Goal: Task Accomplishment & Management: Use online tool/utility

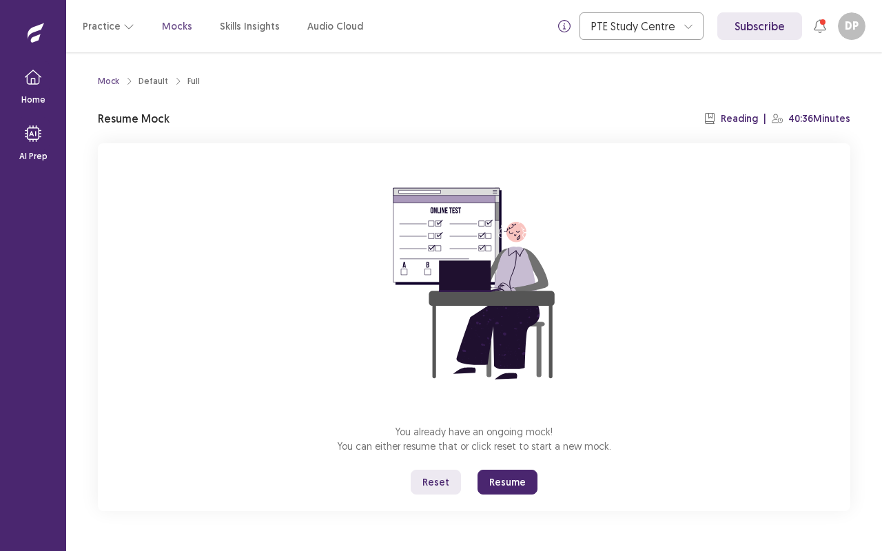
click at [496, 48] on div "Practice Mocks Skills Insights Audio Cloud PTE Study Centre Subscribe DP [PERSO…" at bounding box center [474, 26] width 816 height 52
click at [508, 481] on button "Resume" at bounding box center [507, 482] width 60 height 25
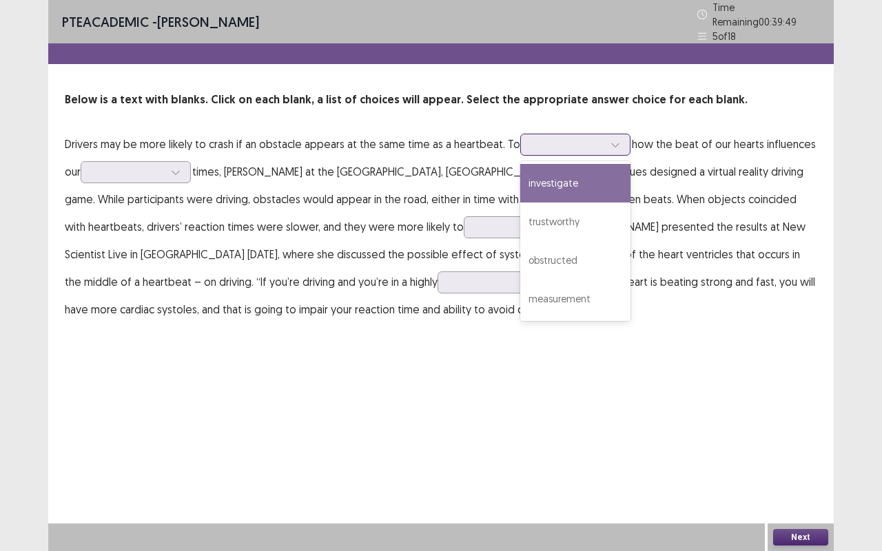
click at [612, 143] on icon at bounding box center [615, 145] width 8 height 4
click at [570, 180] on div "investigate" at bounding box center [575, 183] width 110 height 39
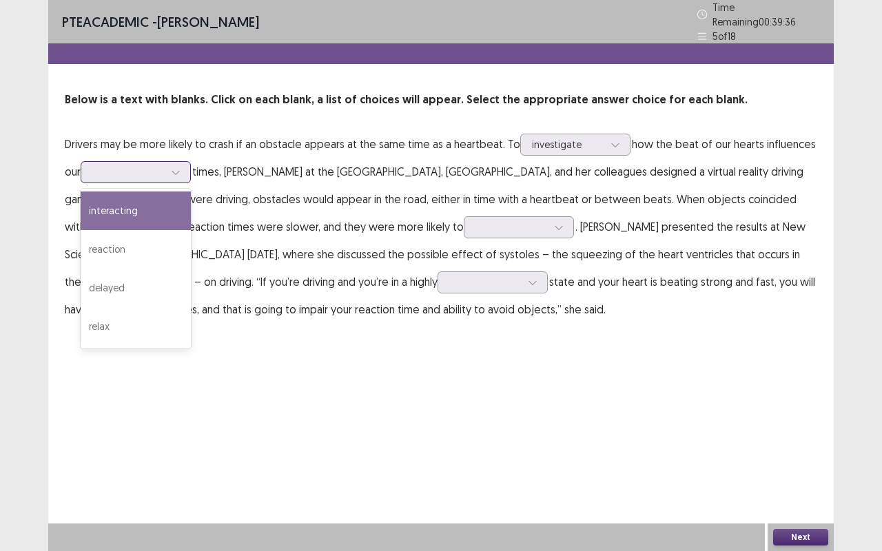
click at [179, 167] on icon at bounding box center [176, 172] width 10 height 10
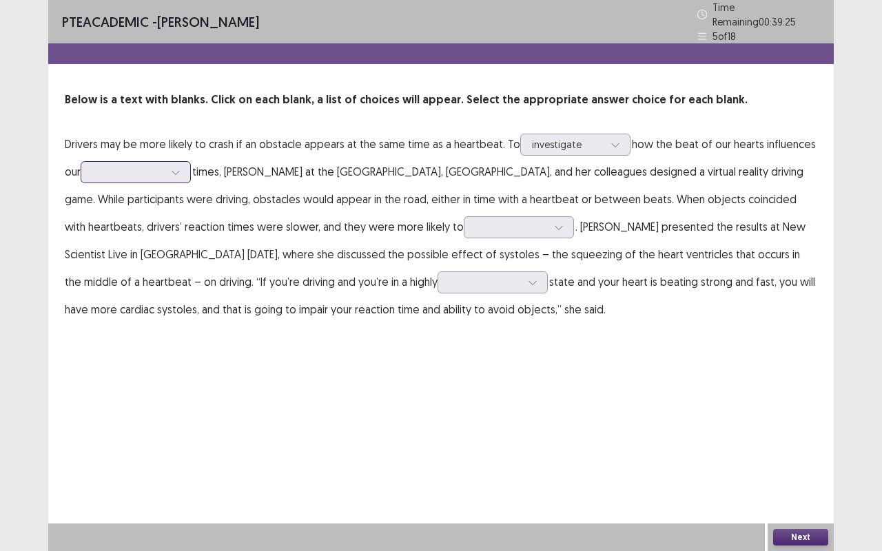
click at [179, 167] on icon at bounding box center [176, 172] width 10 height 10
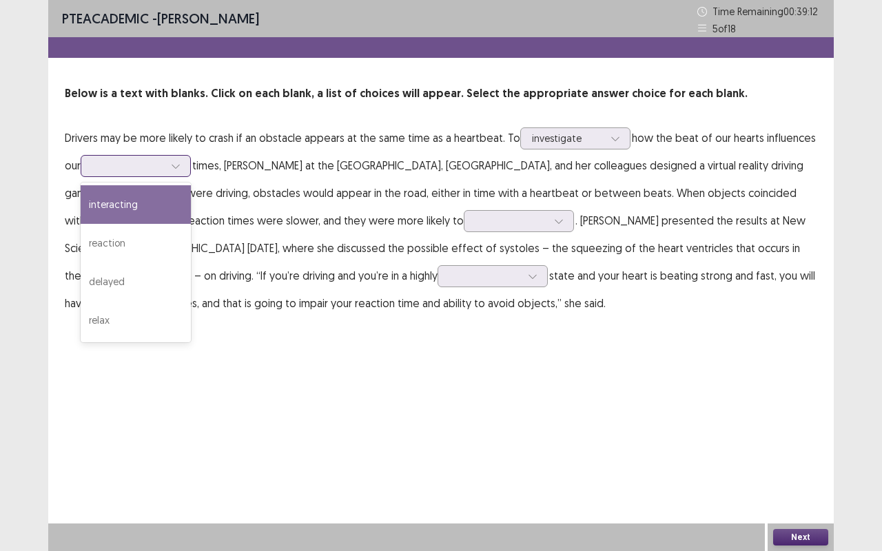
click at [179, 165] on icon at bounding box center [176, 166] width 10 height 10
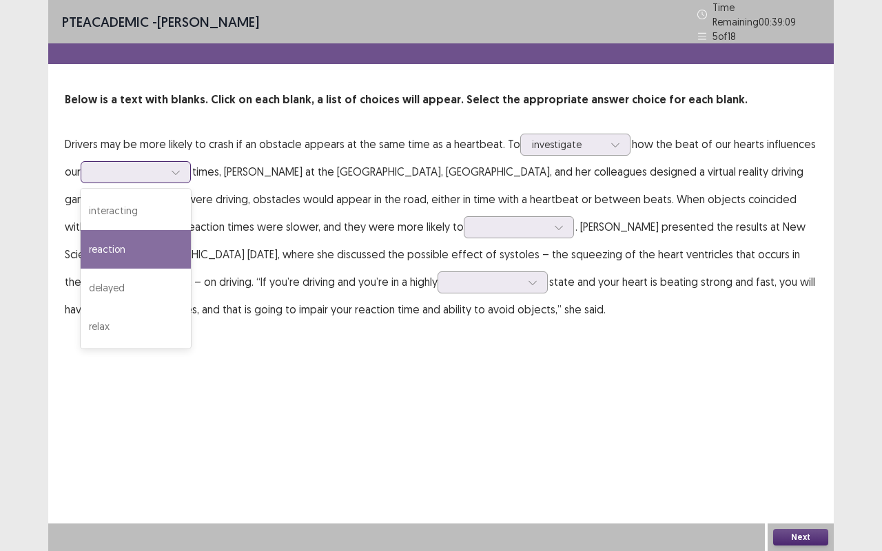
click at [131, 231] on div "reaction" at bounding box center [136, 249] width 110 height 39
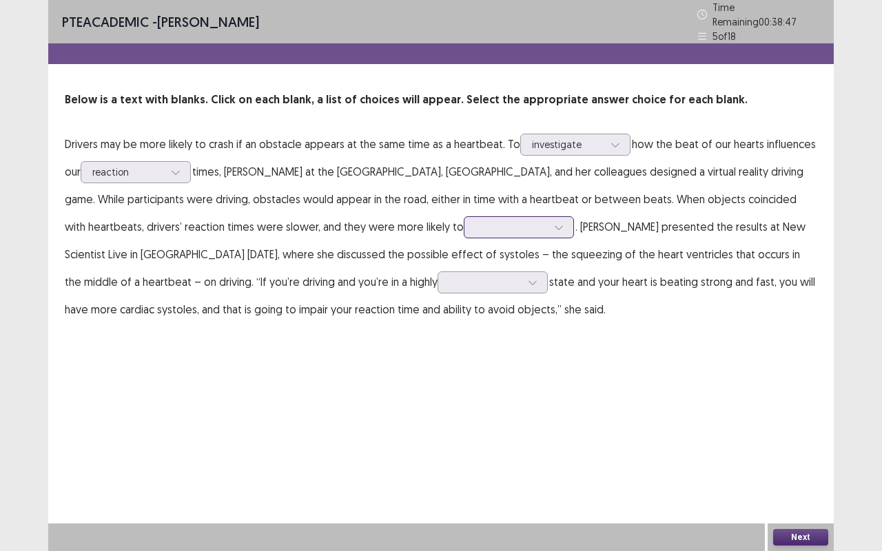
click at [554, 222] on icon at bounding box center [559, 227] width 10 height 10
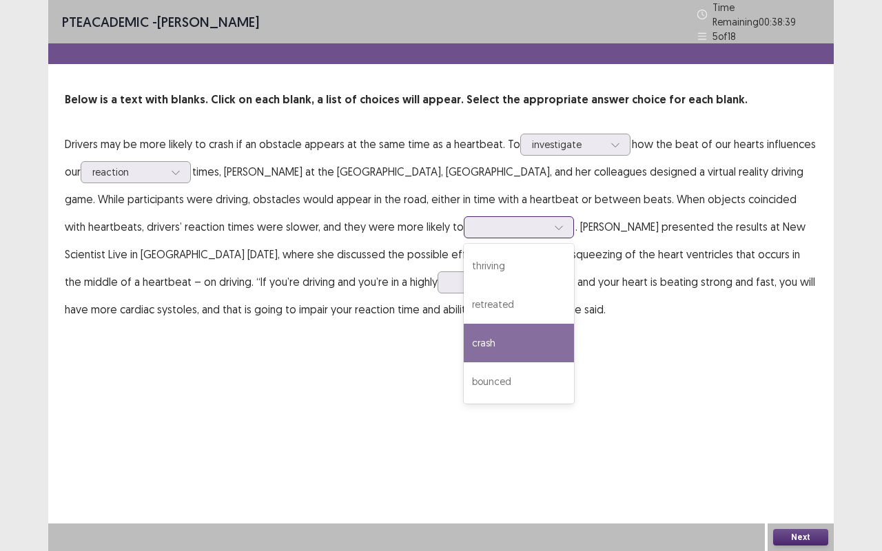
click at [464, 329] on div "crash" at bounding box center [519, 343] width 110 height 39
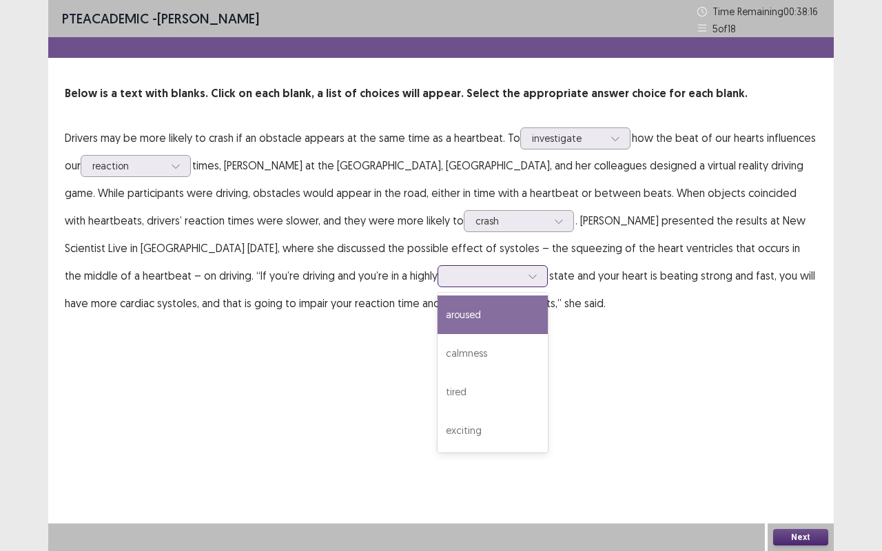
click at [528, 278] on icon at bounding box center [533, 276] width 10 height 10
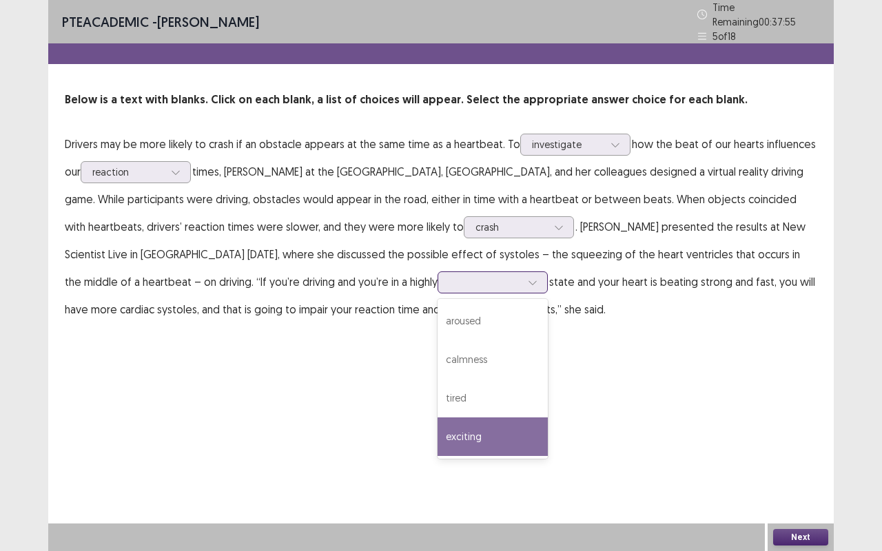
click at [437, 431] on div "exciting" at bounding box center [492, 436] width 110 height 39
click at [522, 276] on div at bounding box center [532, 282] width 21 height 21
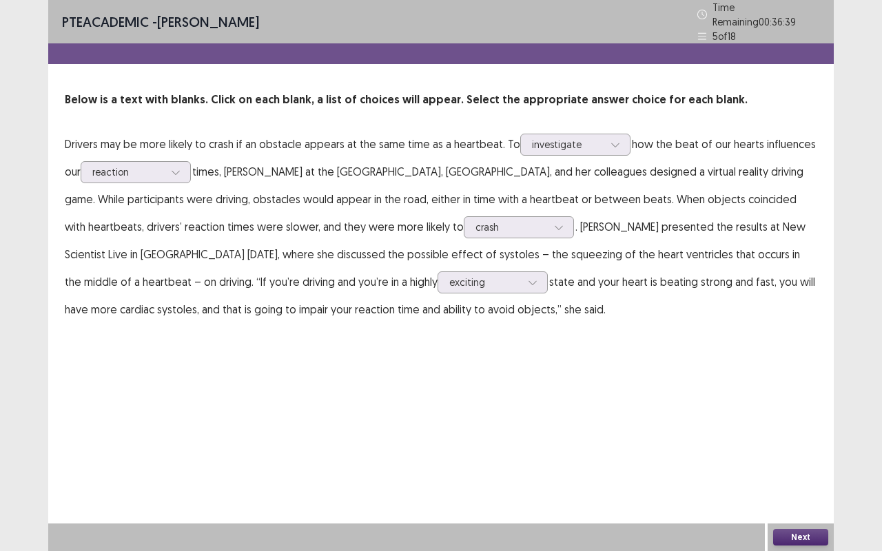
click at [559, 419] on div "PTE academic - [PERSON_NAME] Time Remaining 00 : 36 : 39 5 of 18 Below is a tex…" at bounding box center [440, 275] width 785 height 551
click at [792, 531] on button "Next" at bounding box center [800, 537] width 55 height 17
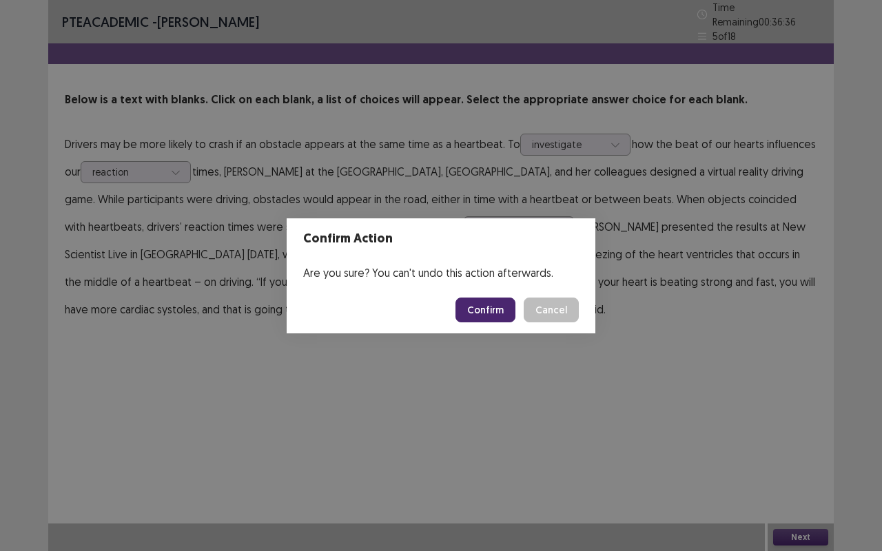
click at [486, 313] on button "Confirm" at bounding box center [485, 310] width 60 height 25
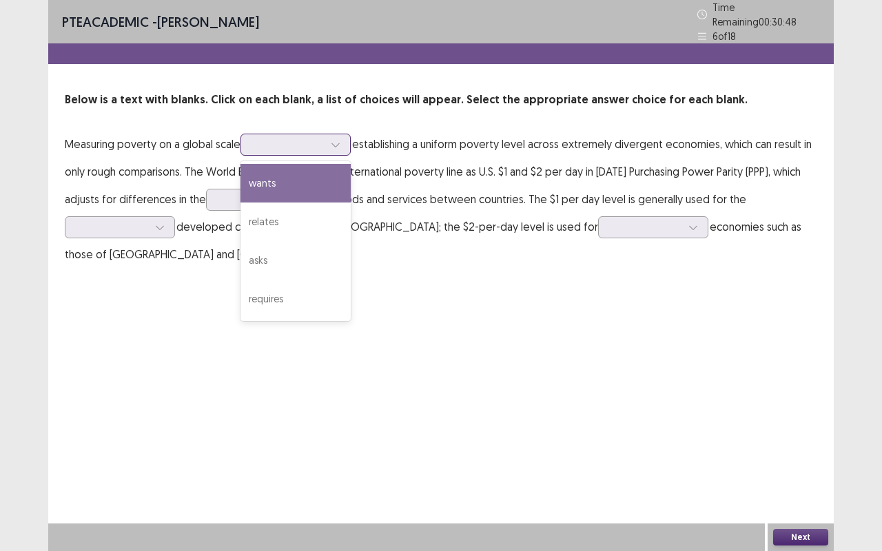
click at [340, 141] on icon at bounding box center [336, 145] width 10 height 10
